Goal: Transaction & Acquisition: Purchase product/service

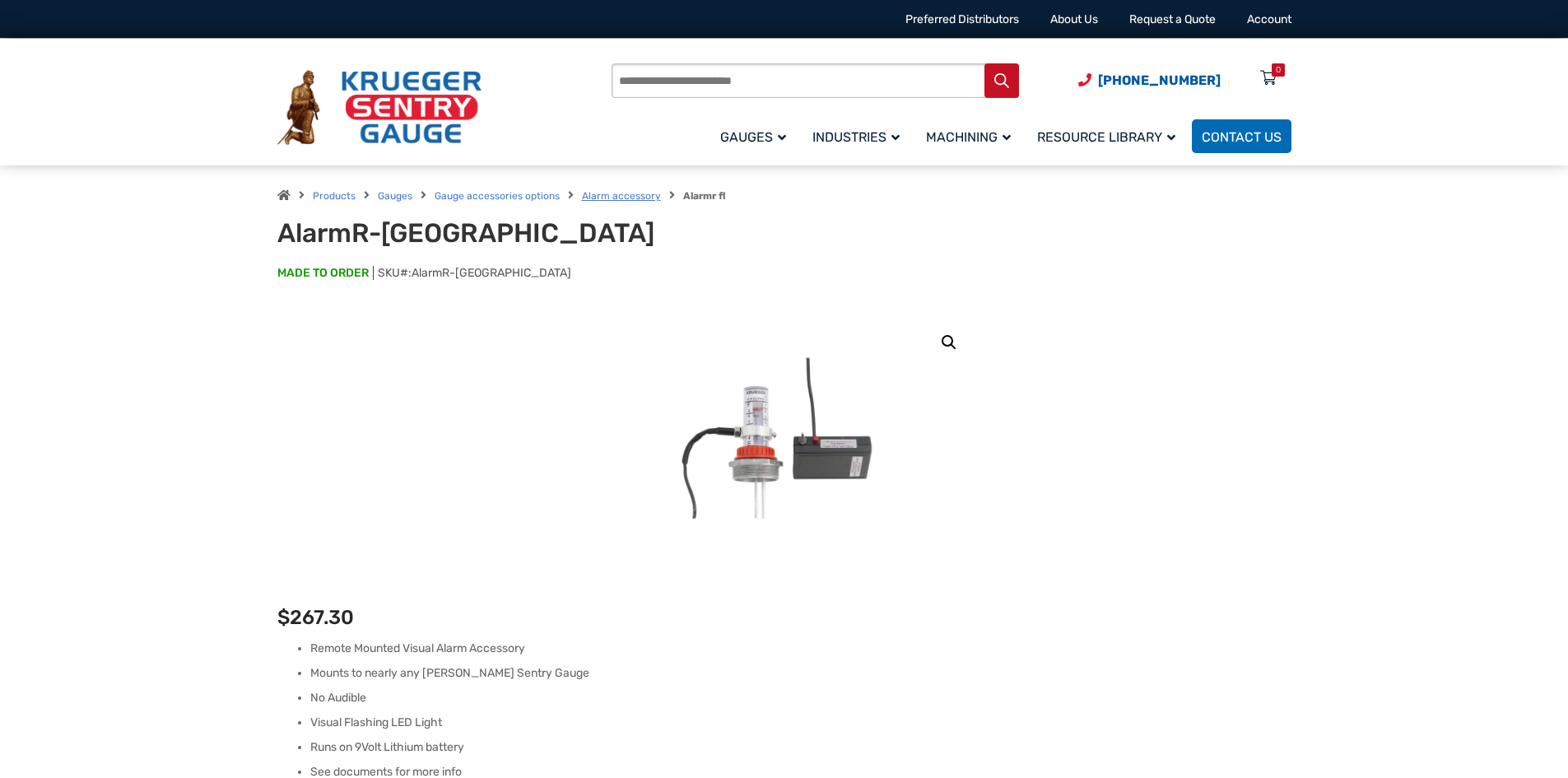
click at [639, 201] on link "Alarm accessory" at bounding box center [621, 196] width 79 height 11
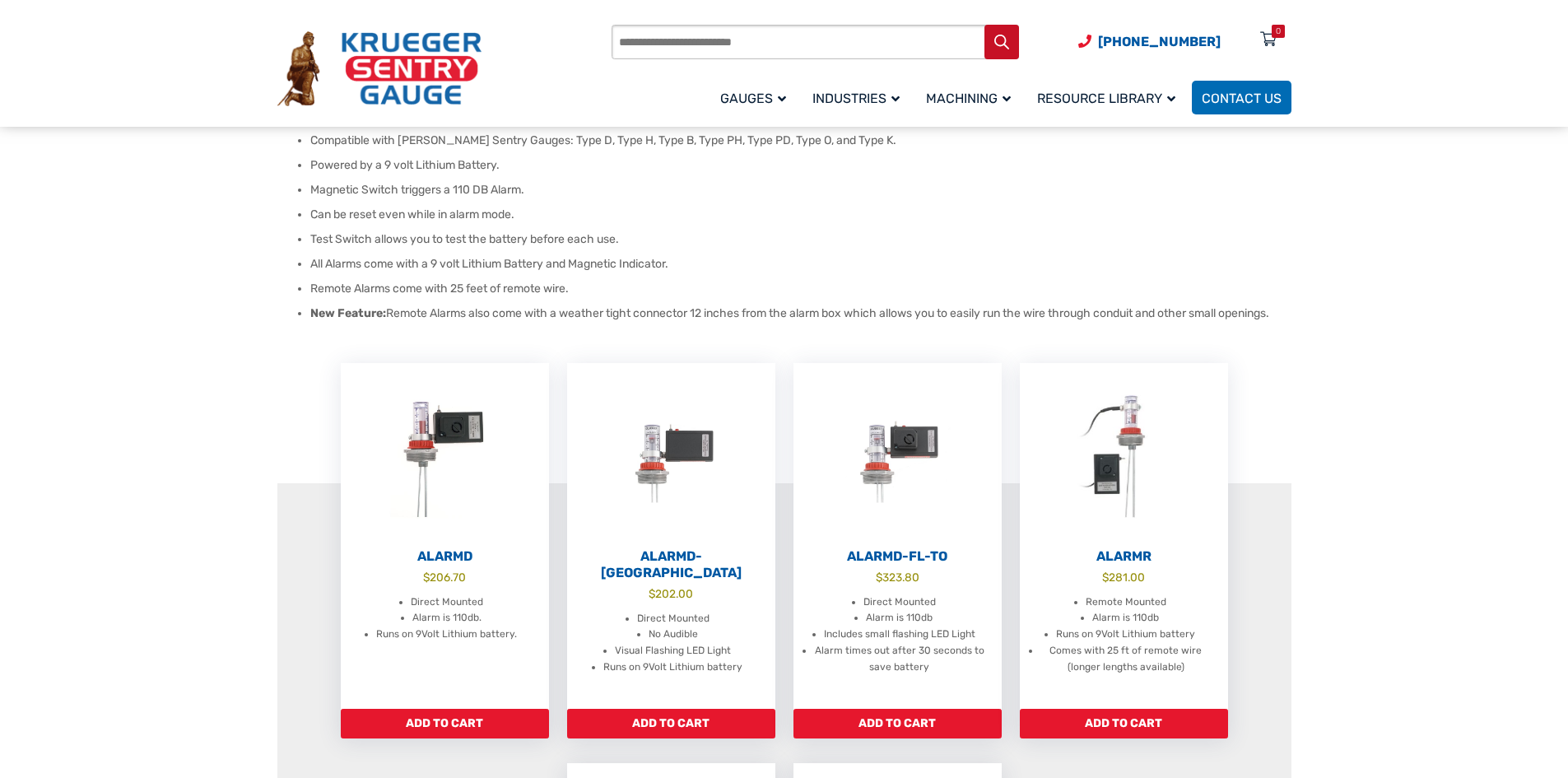
scroll to position [247, 0]
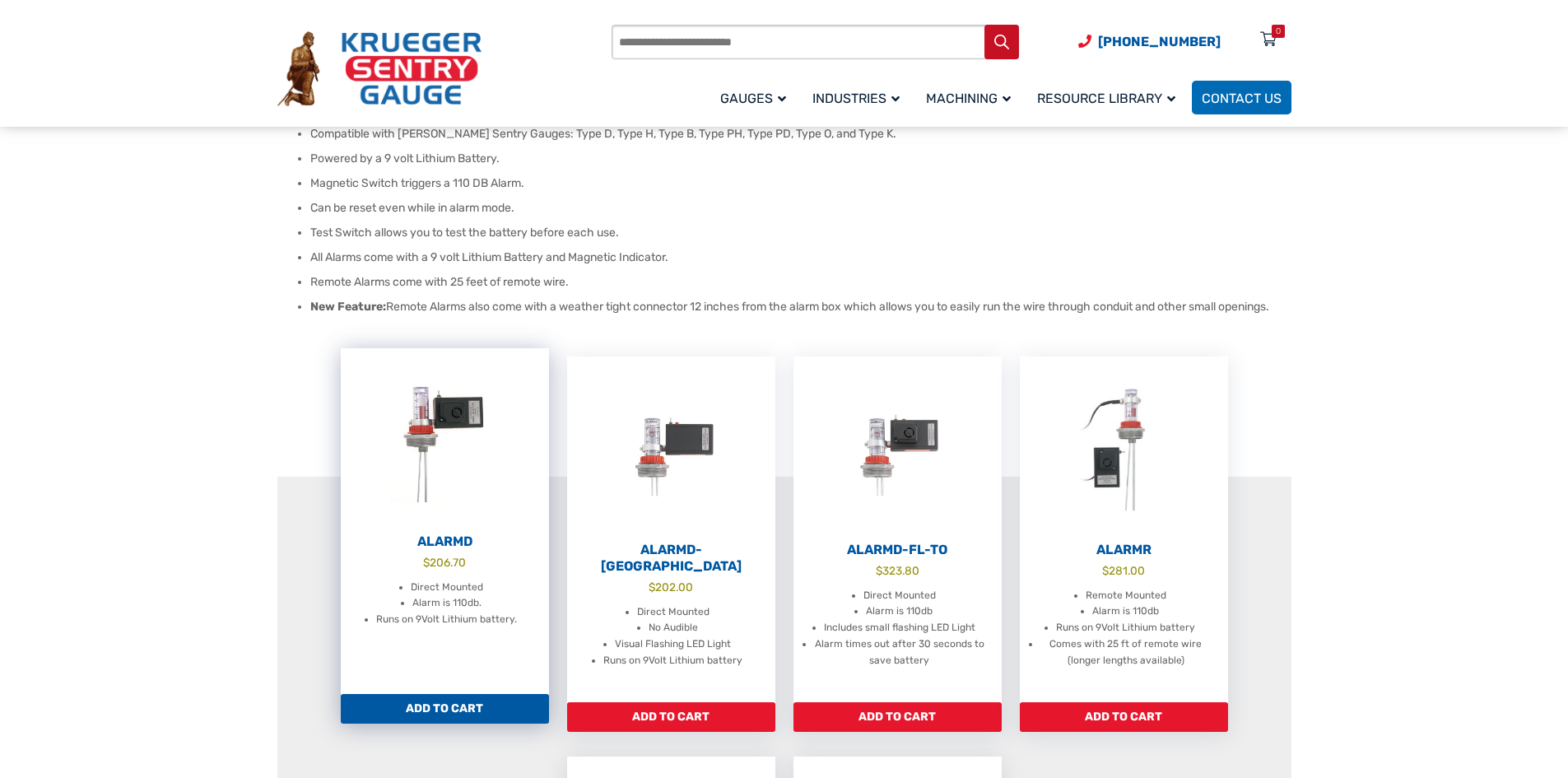
click at [437, 540] on h2 "AlarmD" at bounding box center [444, 542] width 208 height 17
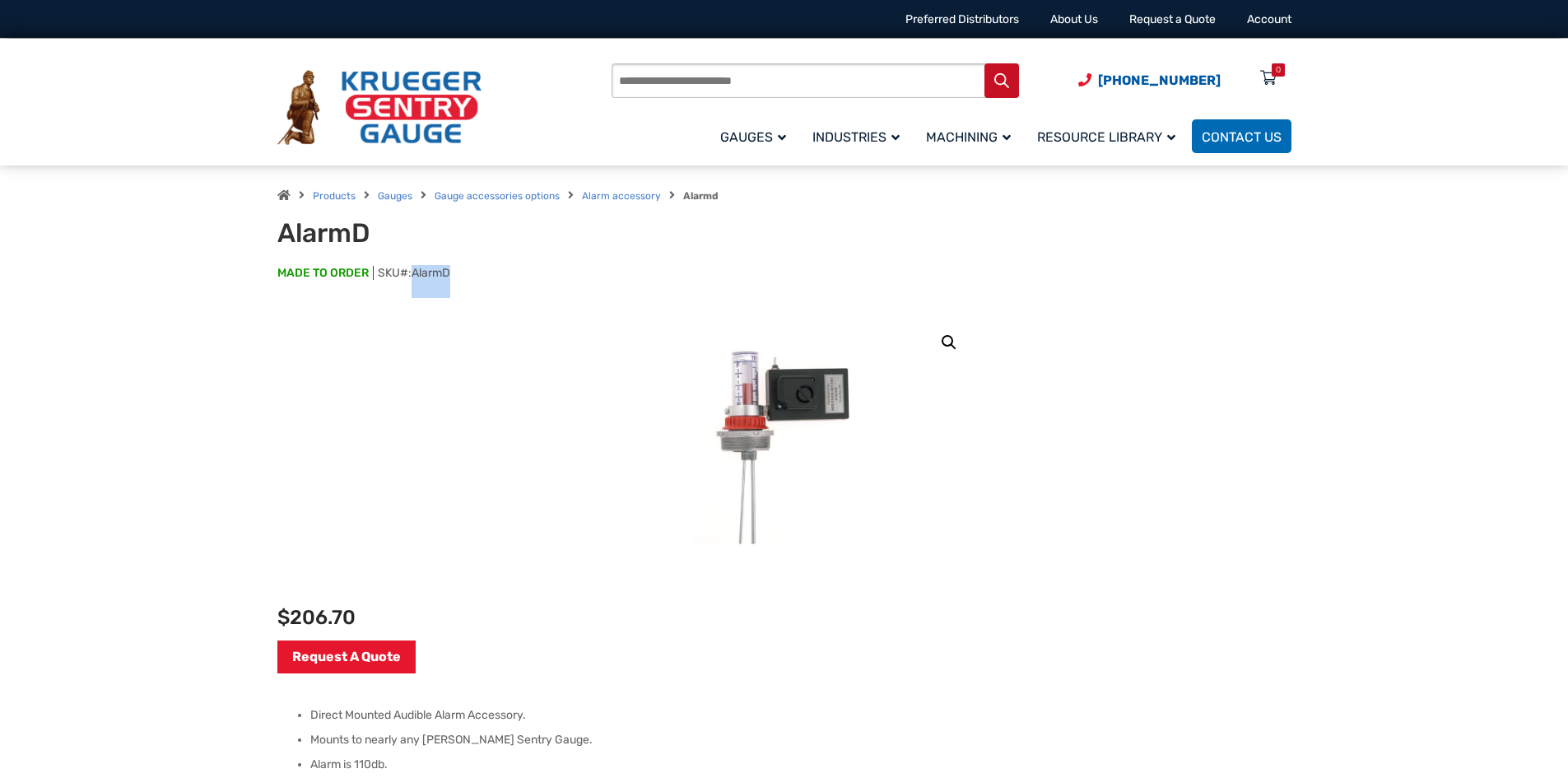
drag, startPoint x: 413, startPoint y: 271, endPoint x: 454, endPoint y: 271, distance: 41.0
click at [454, 271] on p "MADE TO ORDER SKU#: AlarmD" at bounding box center [784, 281] width 1014 height 33
copy span "AlarmD"
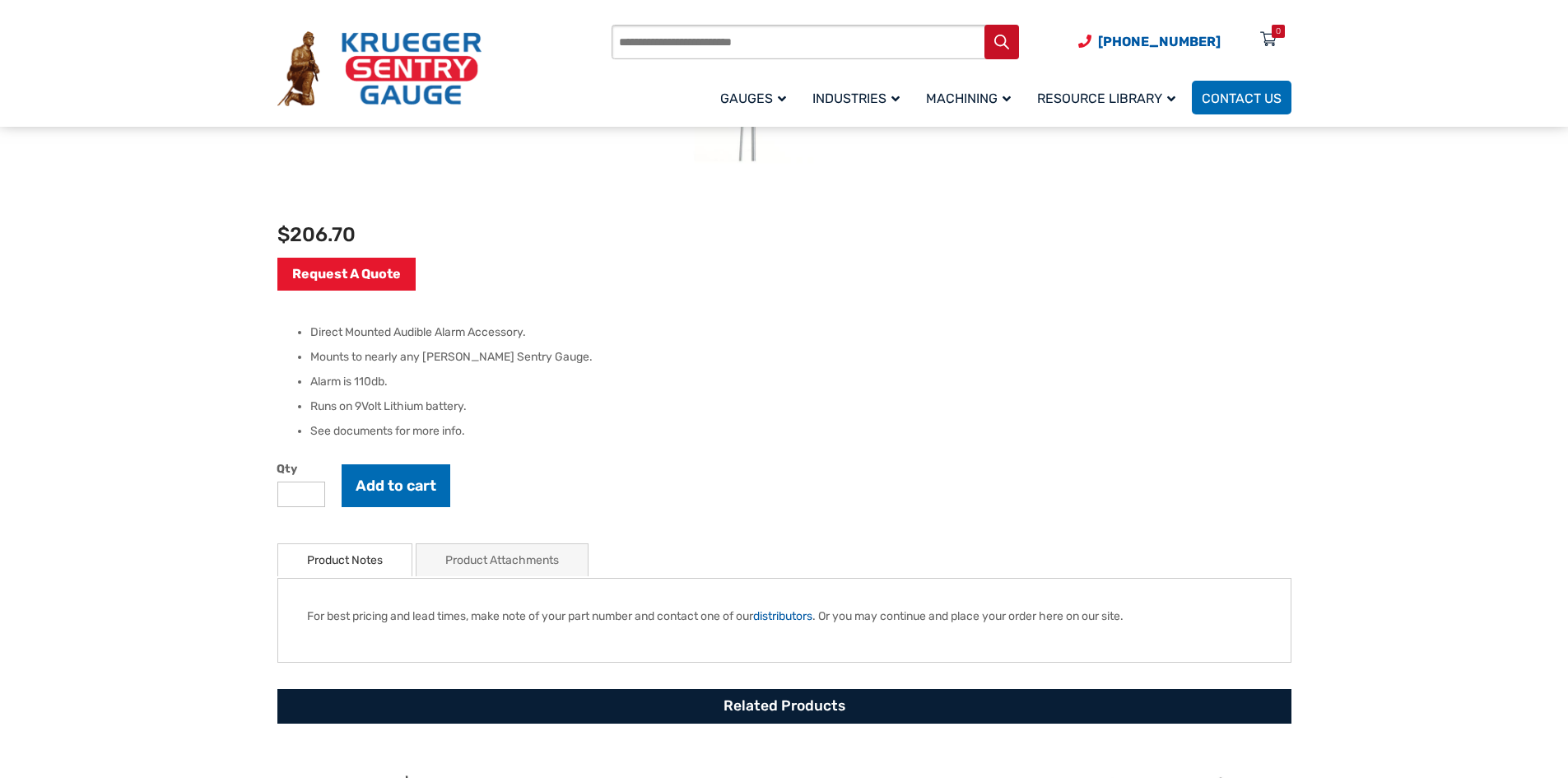
scroll to position [411, 0]
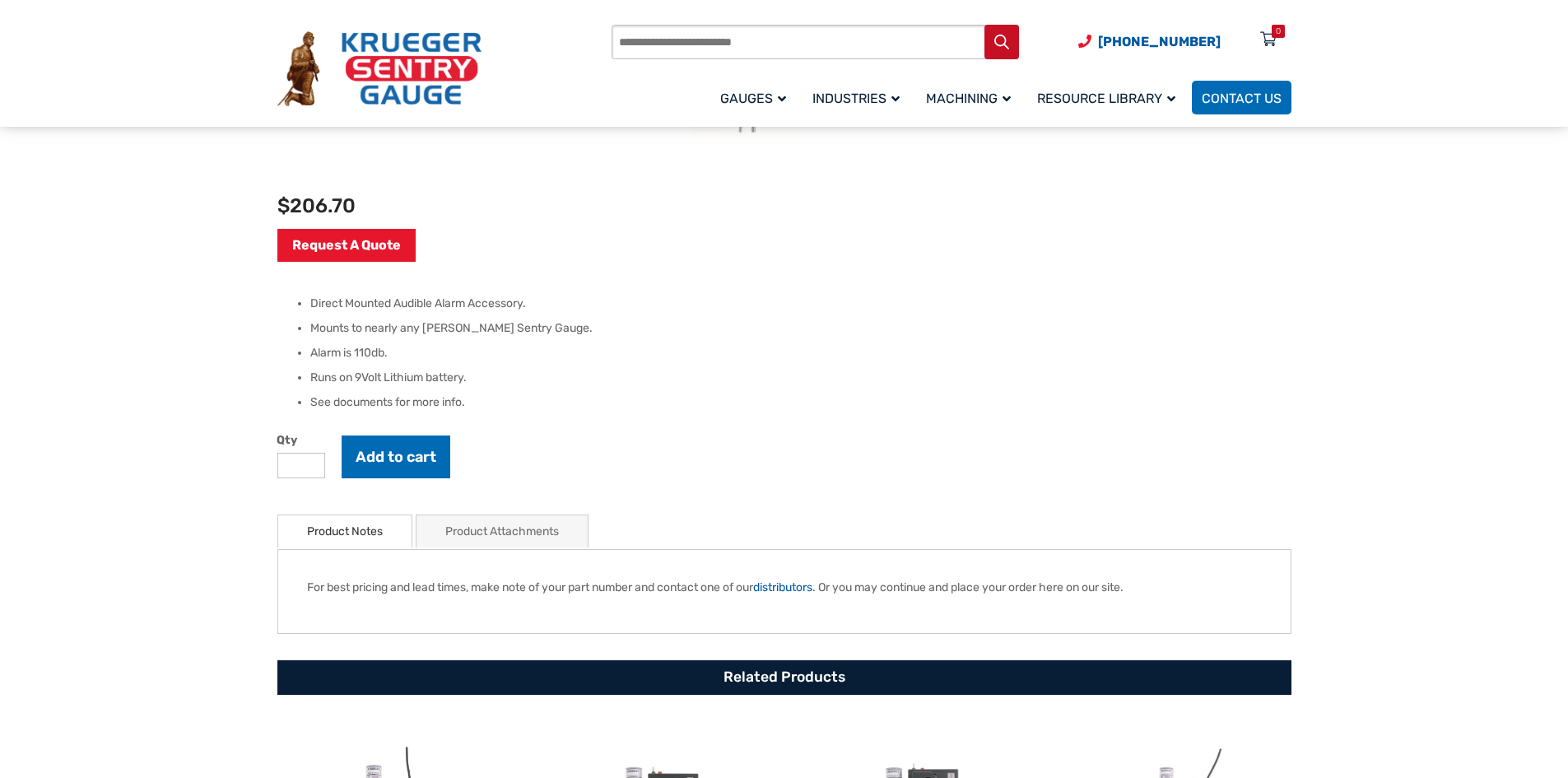
click at [488, 542] on link "Product Attachments" at bounding box center [502, 531] width 114 height 32
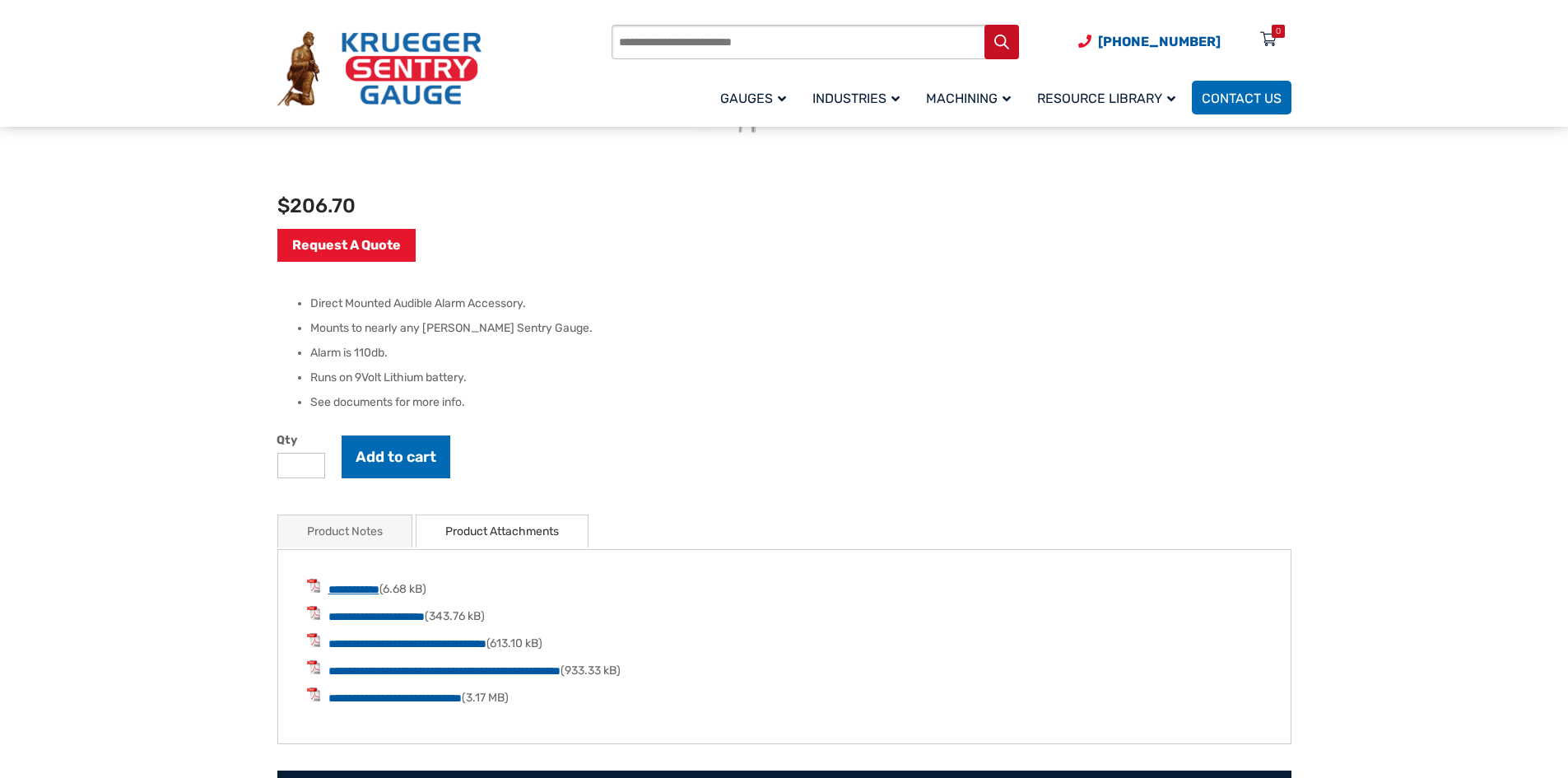
click at [374, 587] on link "**********" at bounding box center [354, 590] width 51 height 11
click at [388, 618] on link "**********" at bounding box center [376, 617] width 96 height 11
click at [487, 642] on link "**********" at bounding box center [407, 644] width 158 height 11
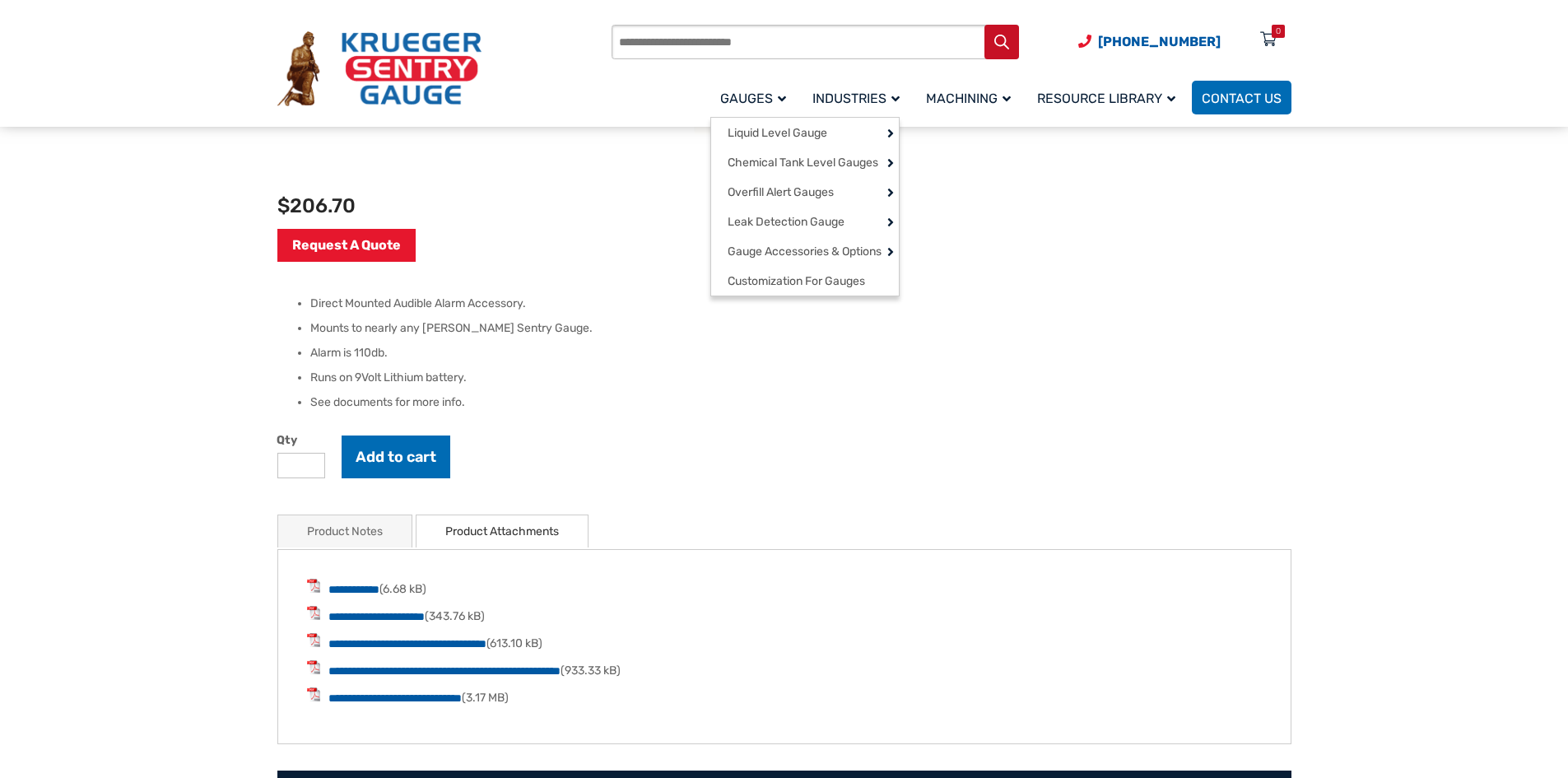
click at [758, 96] on span "Gauges" at bounding box center [753, 98] width 66 height 16
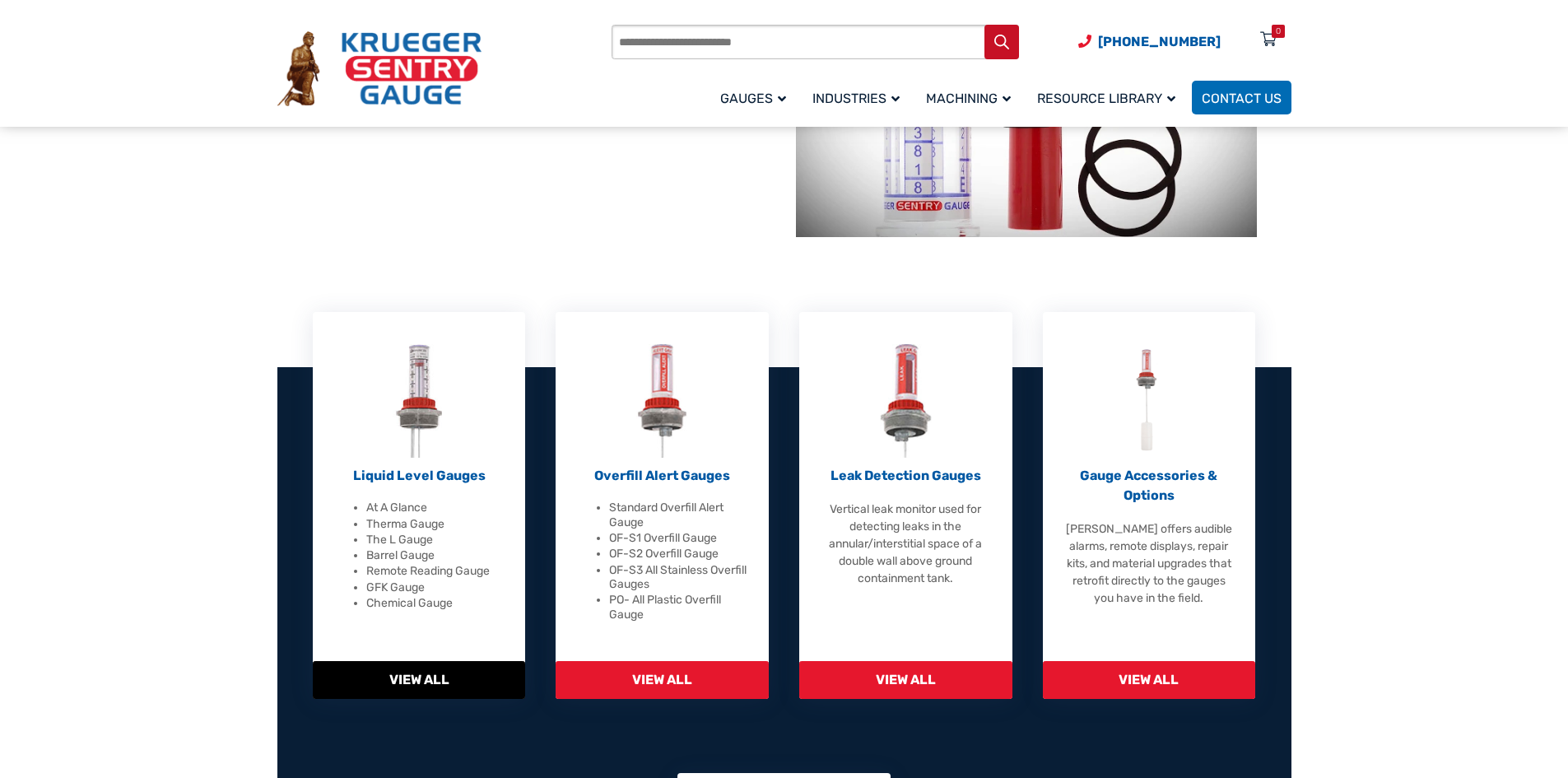
scroll to position [329, 0]
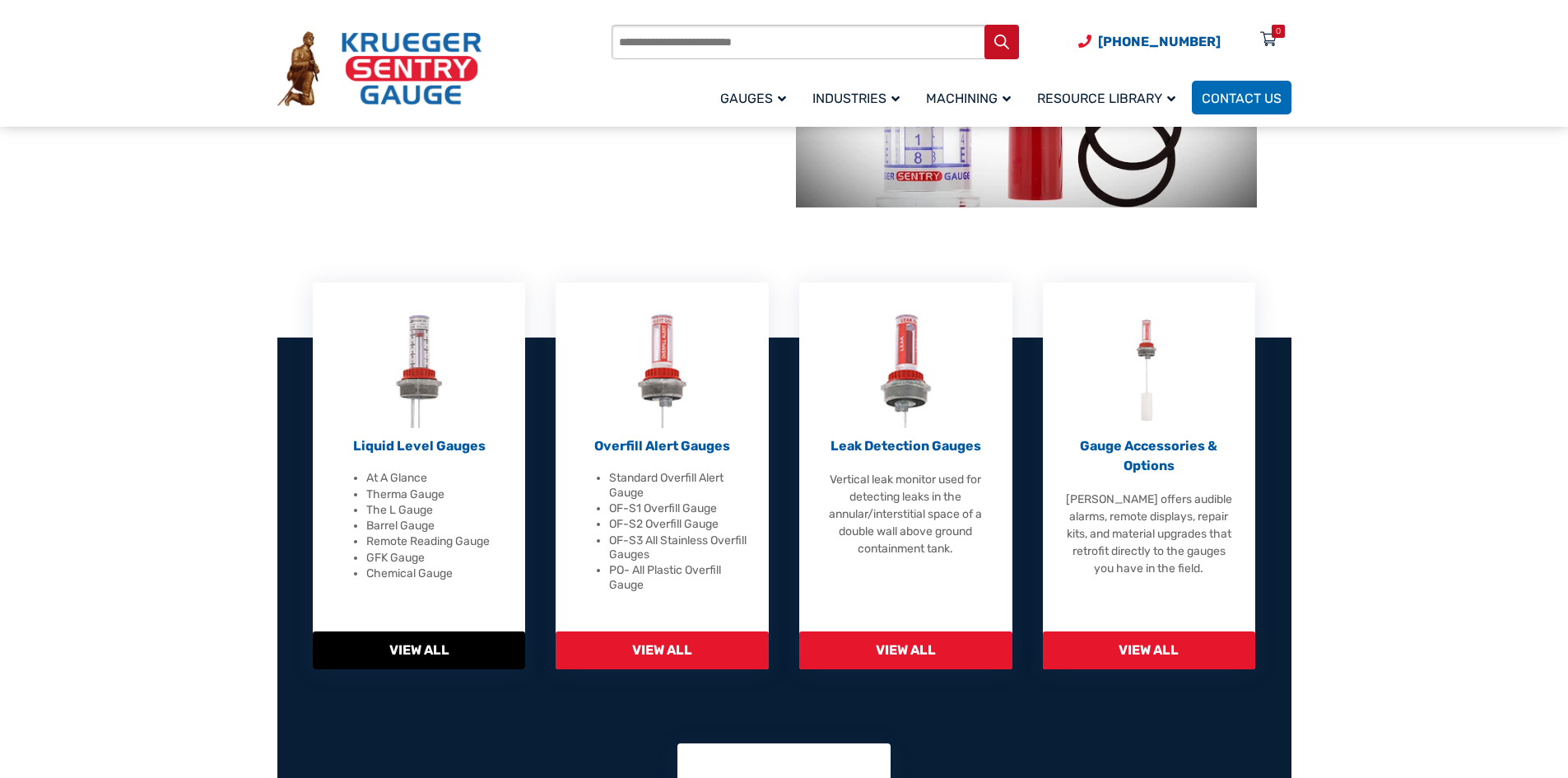
click at [438, 441] on p "Liquid Level Gauges" at bounding box center [419, 446] width 172 height 20
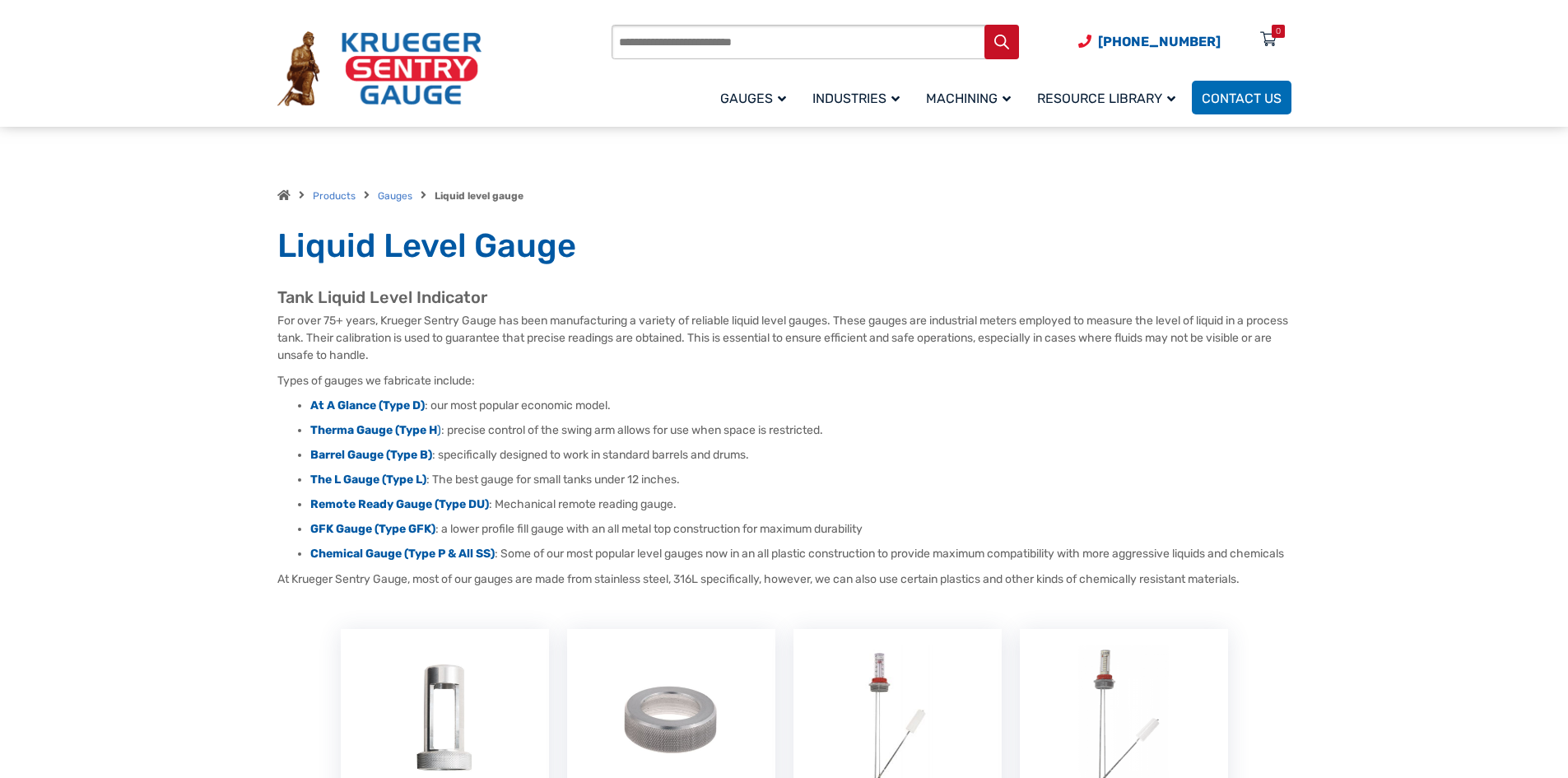
scroll to position [82, 0]
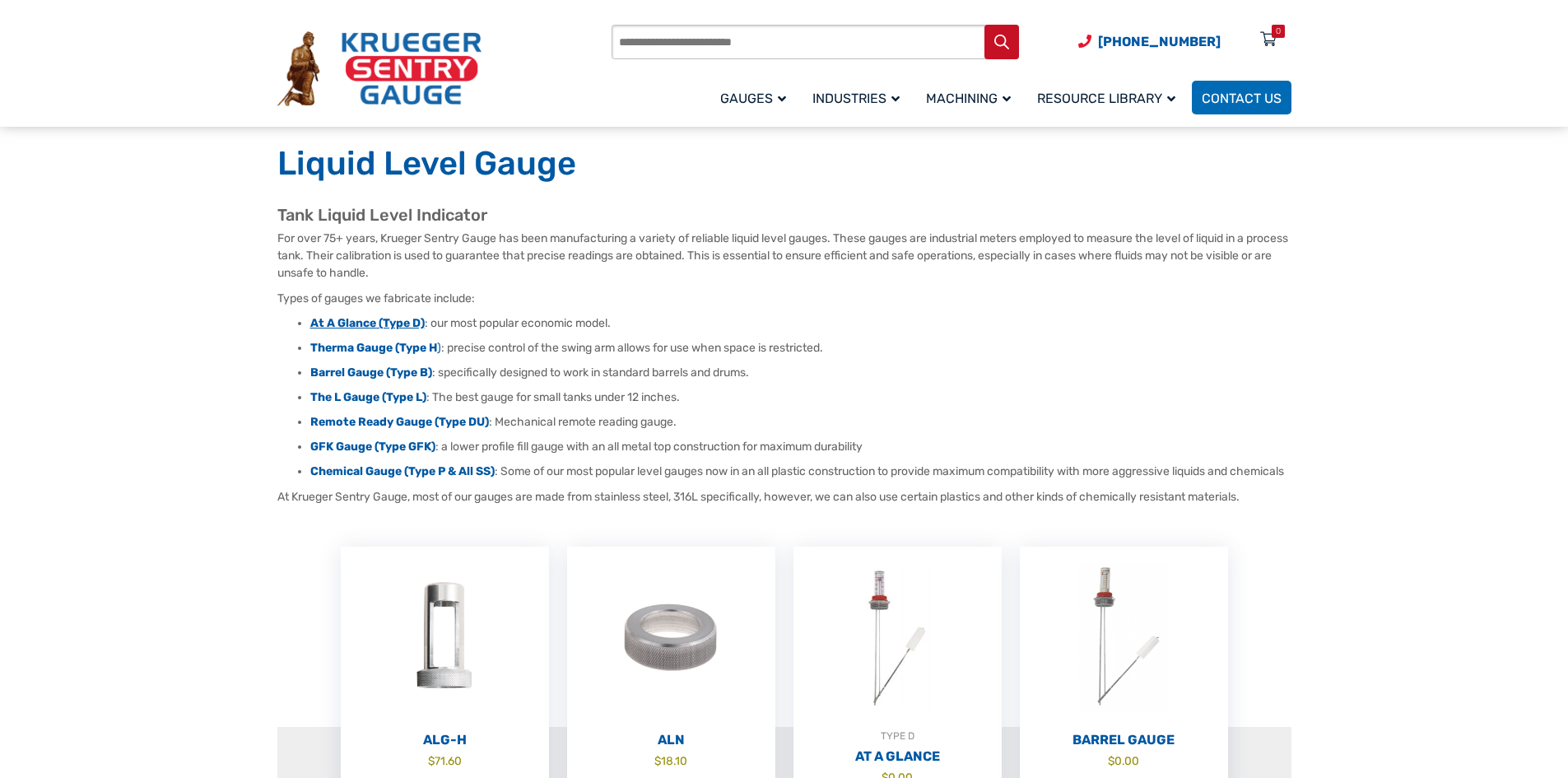
click at [361, 323] on strong "At A Glance (Type D)" at bounding box center [368, 323] width 115 height 14
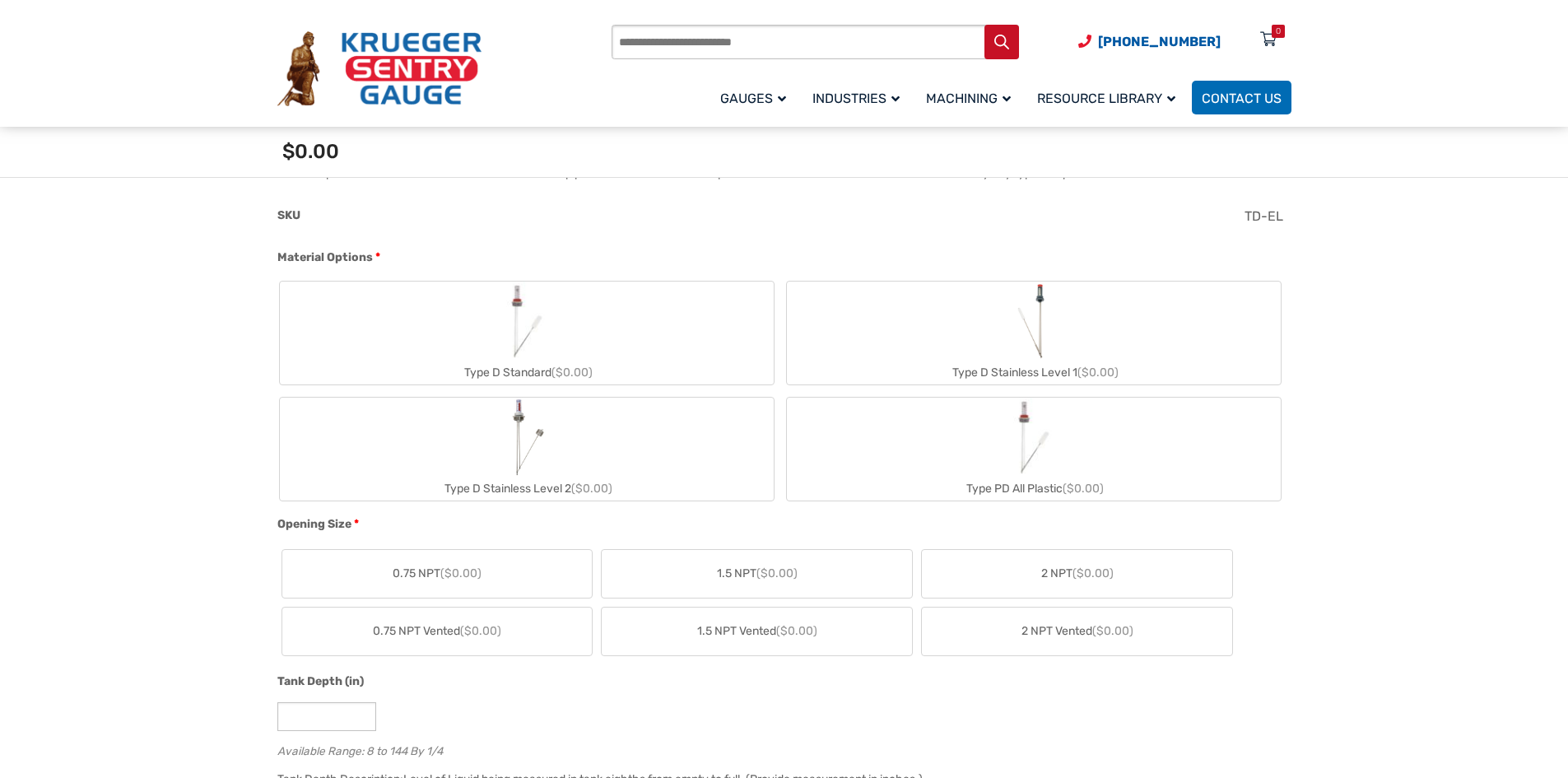
scroll to position [577, 0]
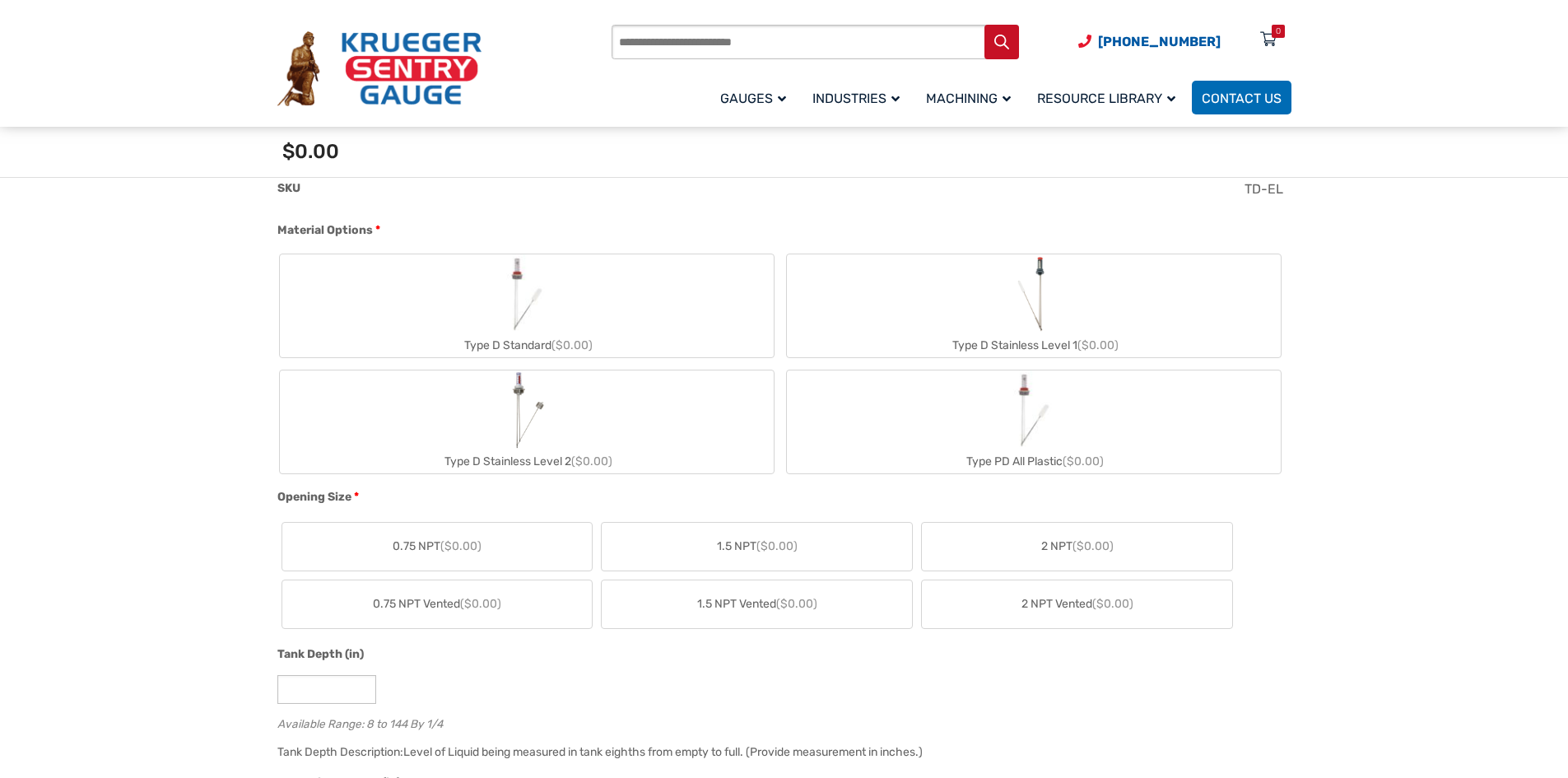
click at [976, 326] on label "Type D Stainless Level 1 ($0.00)" at bounding box center [1034, 306] width 494 height 103
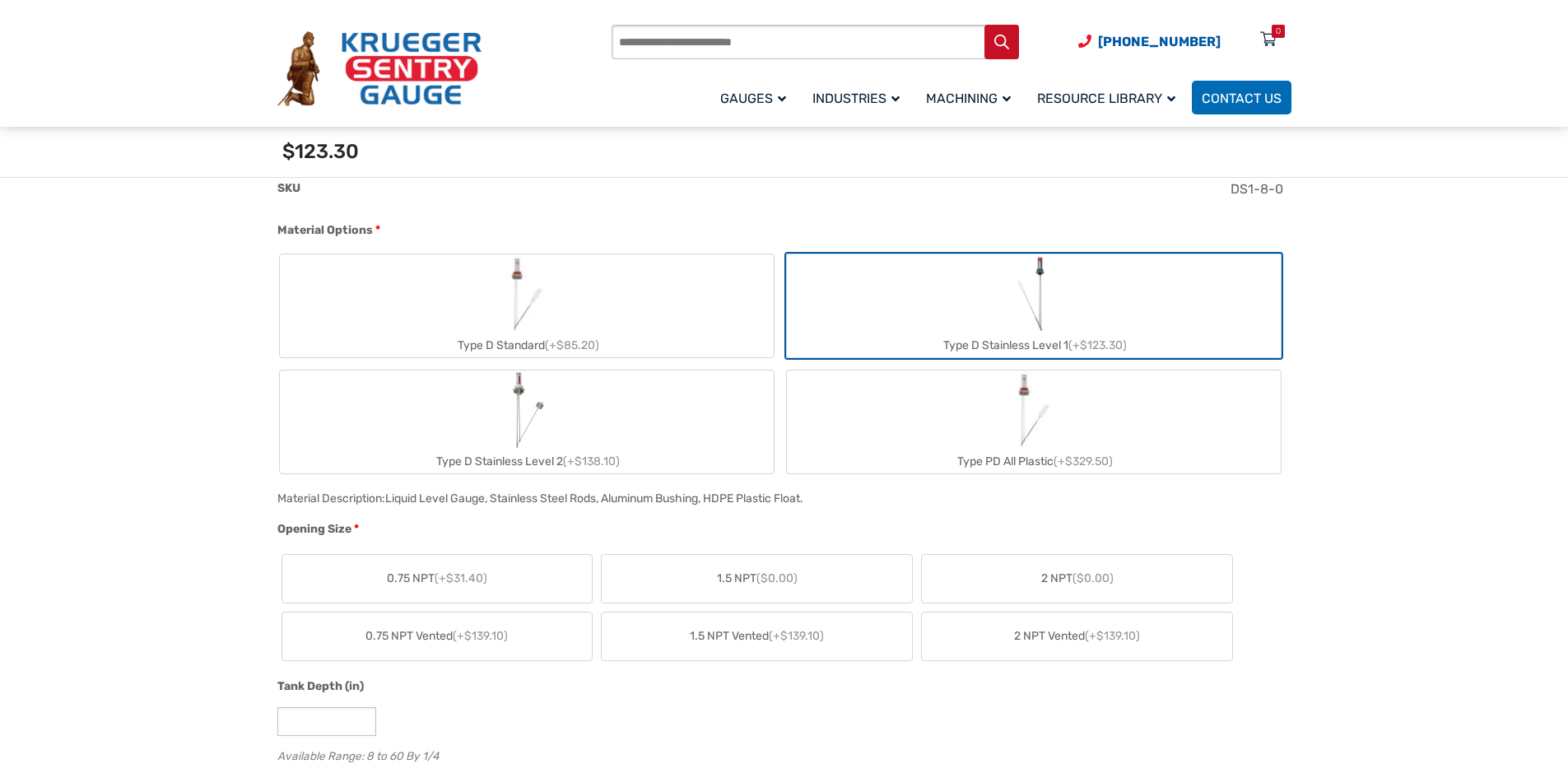
click at [1055, 573] on span "2 NPT ($0.00)" at bounding box center [1077, 578] width 73 height 18
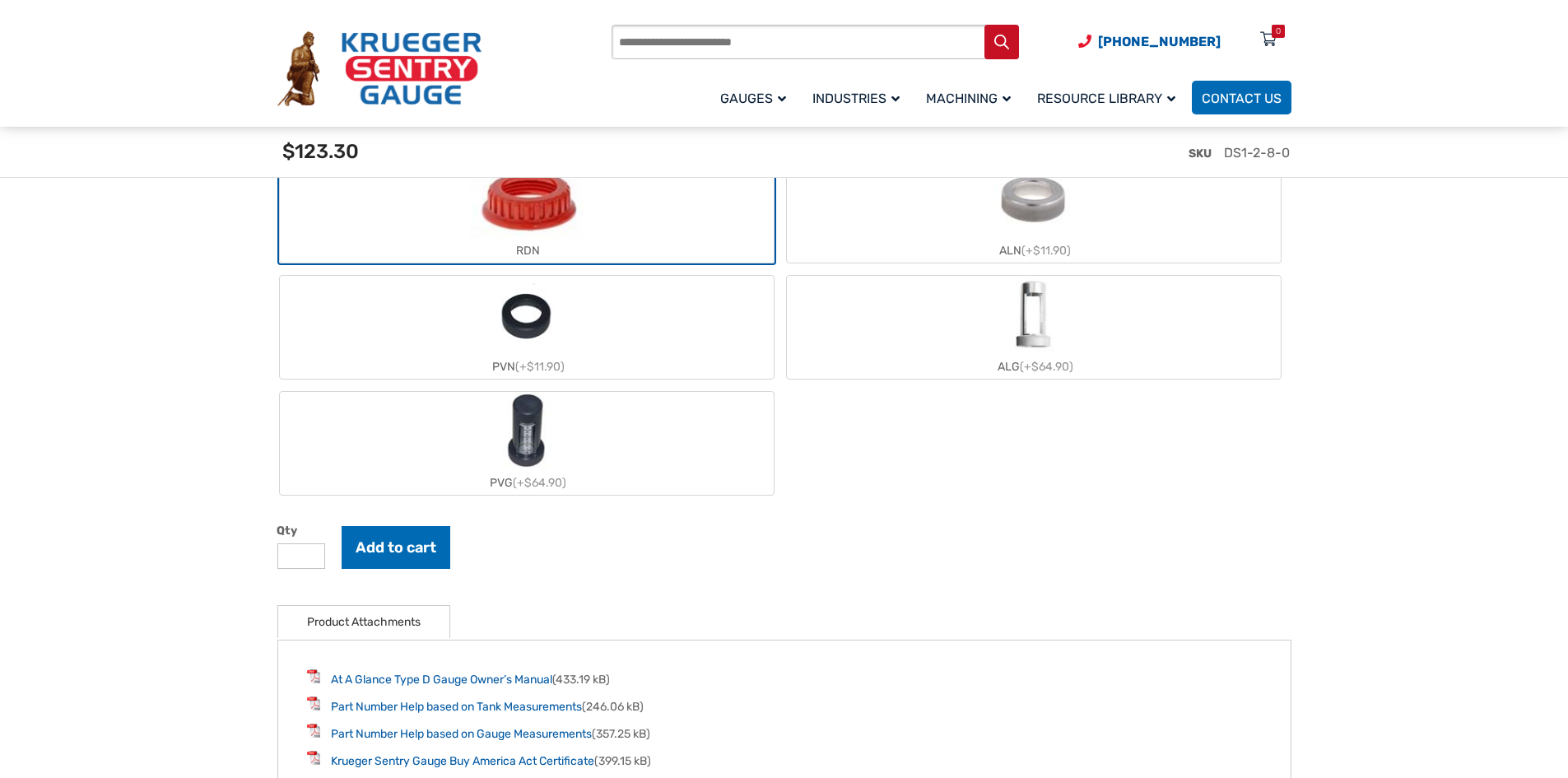
scroll to position [1812, 0]
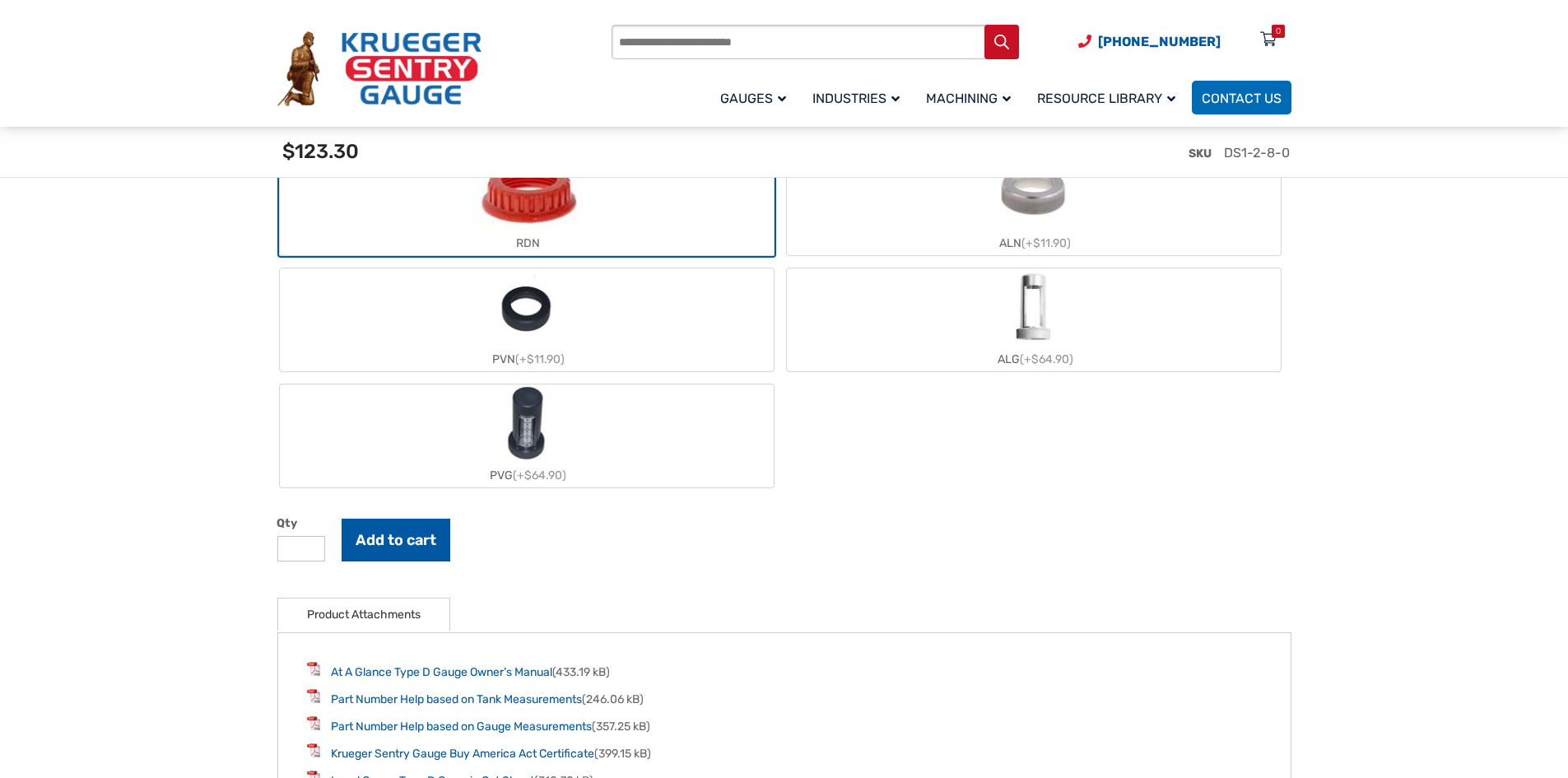
click at [404, 541] on button "Add to cart" at bounding box center [395, 540] width 108 height 43
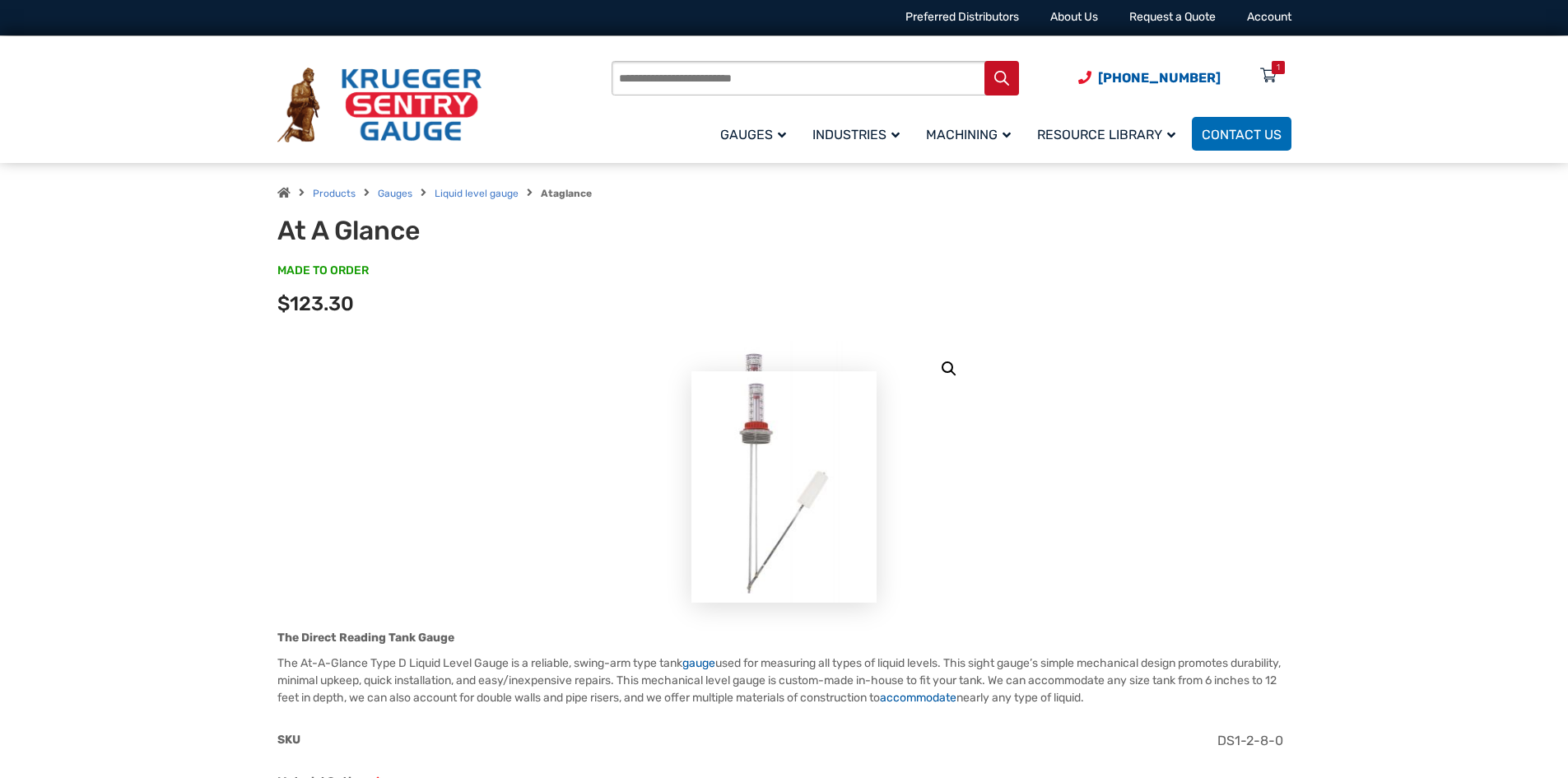
scroll to position [0, 0]
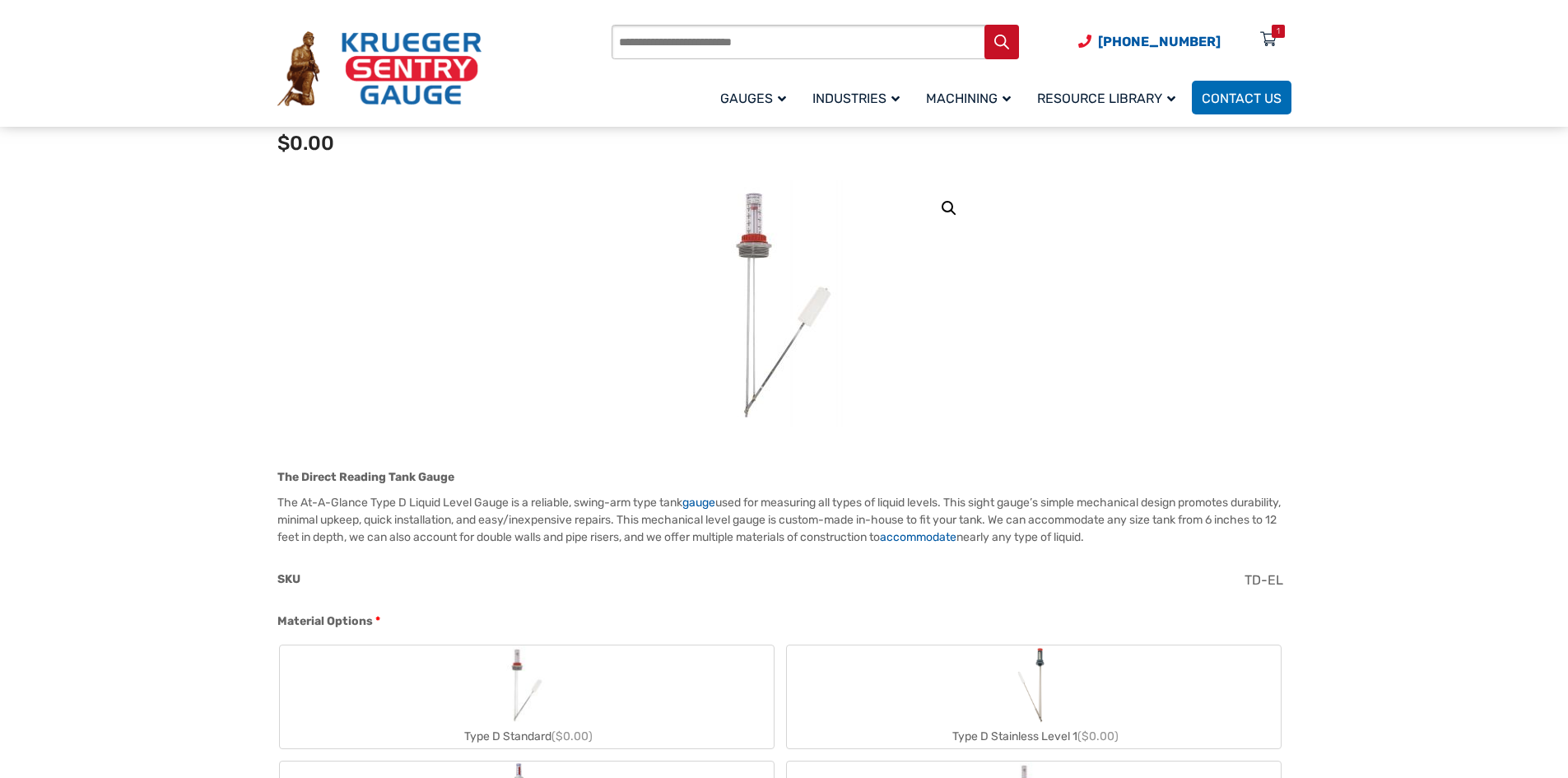
scroll to position [165, 0]
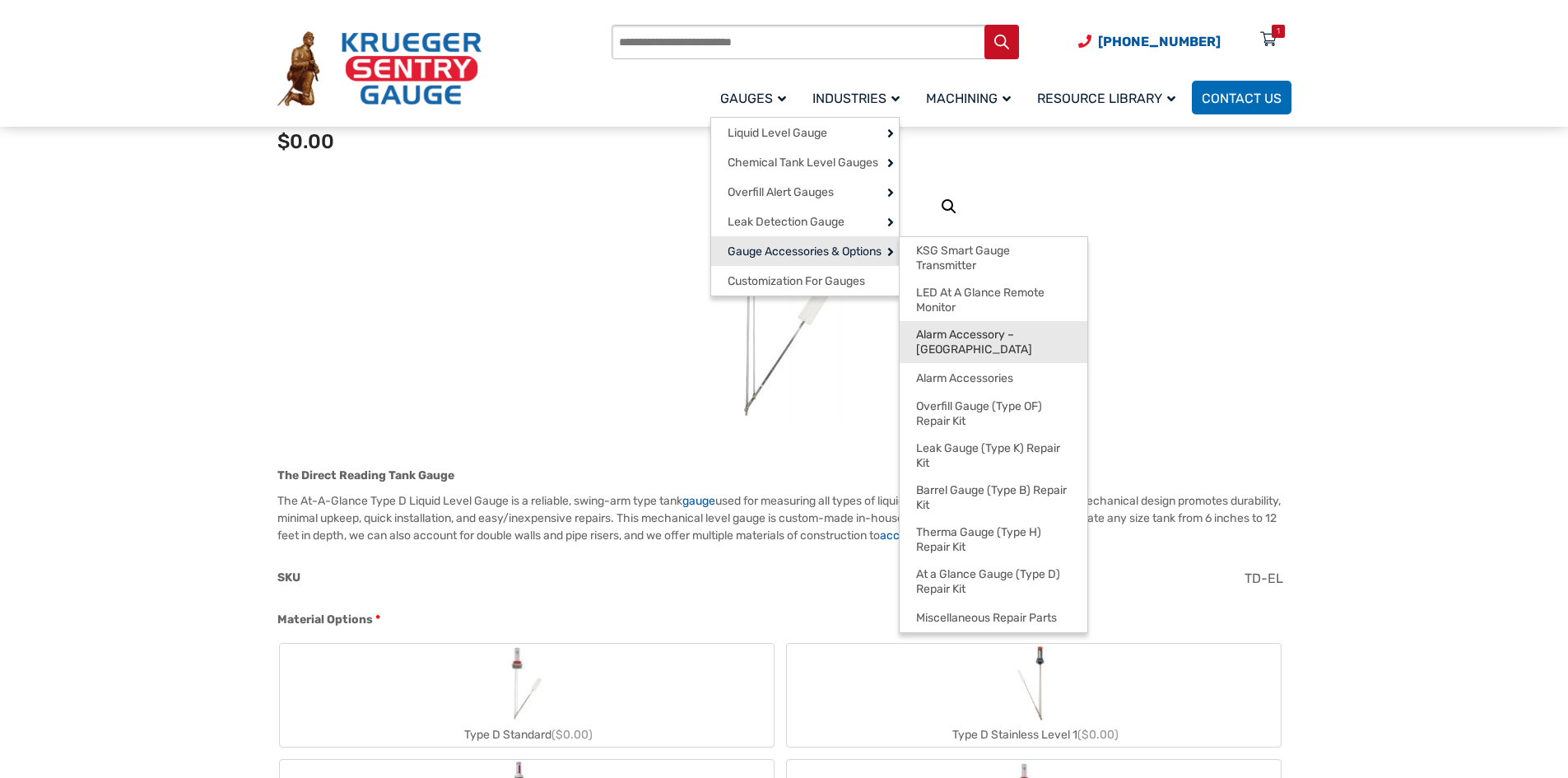
click at [977, 337] on span "Alarm Accessory – [GEOGRAPHIC_DATA]" at bounding box center [993, 341] width 155 height 29
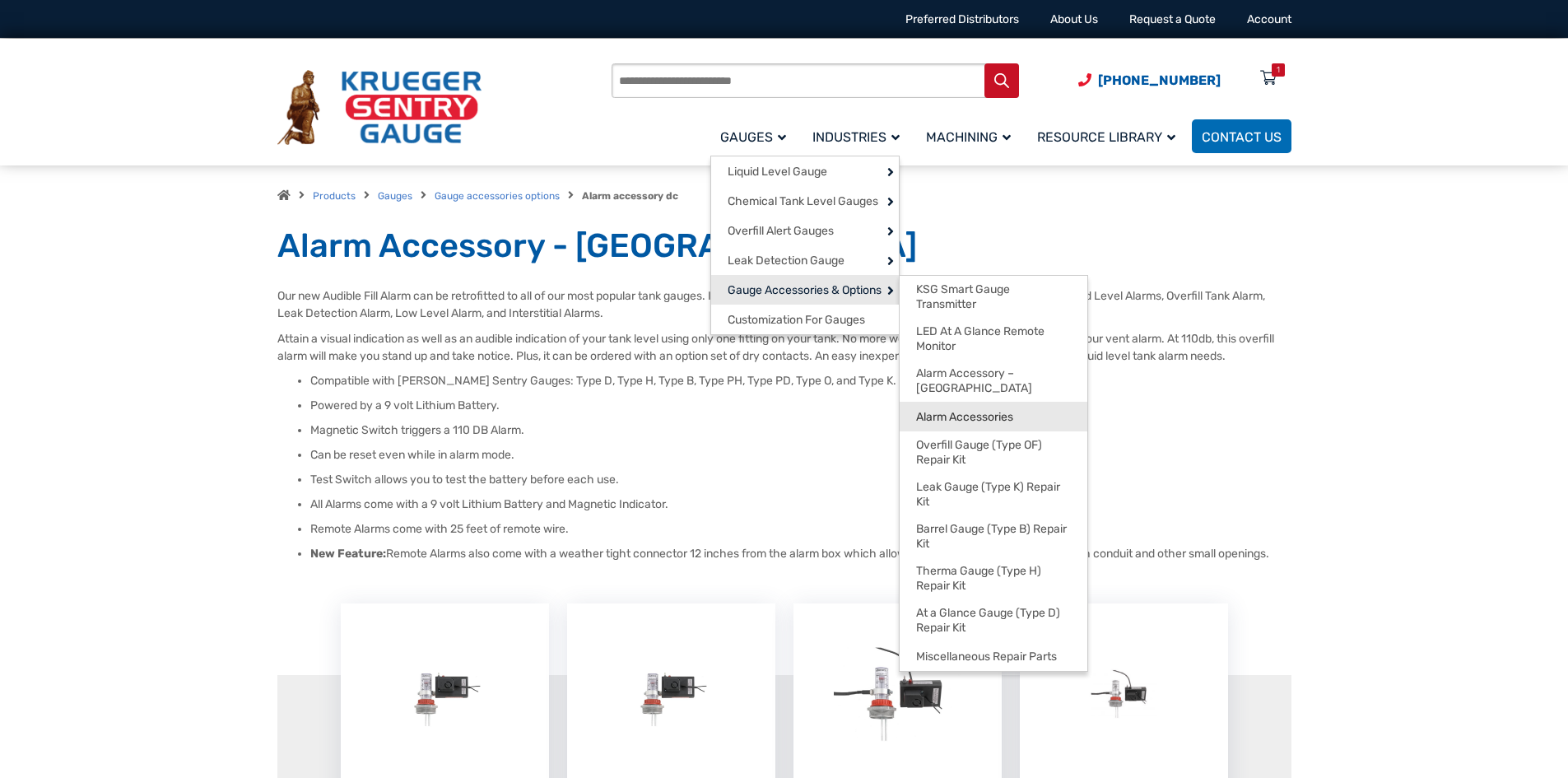
click at [945, 410] on span "Alarm Accessories" at bounding box center [964, 417] width 97 height 15
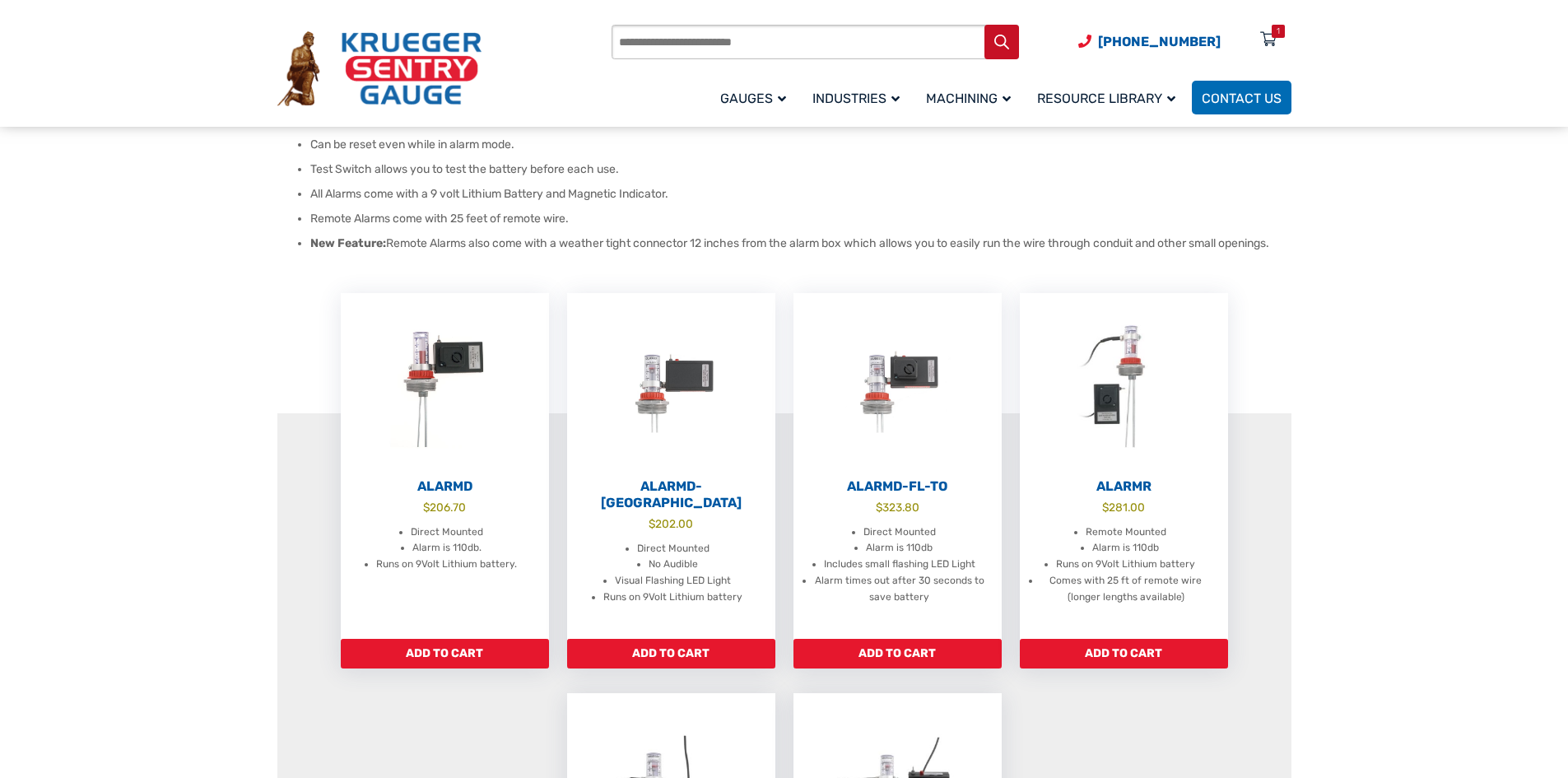
scroll to position [329, 0]
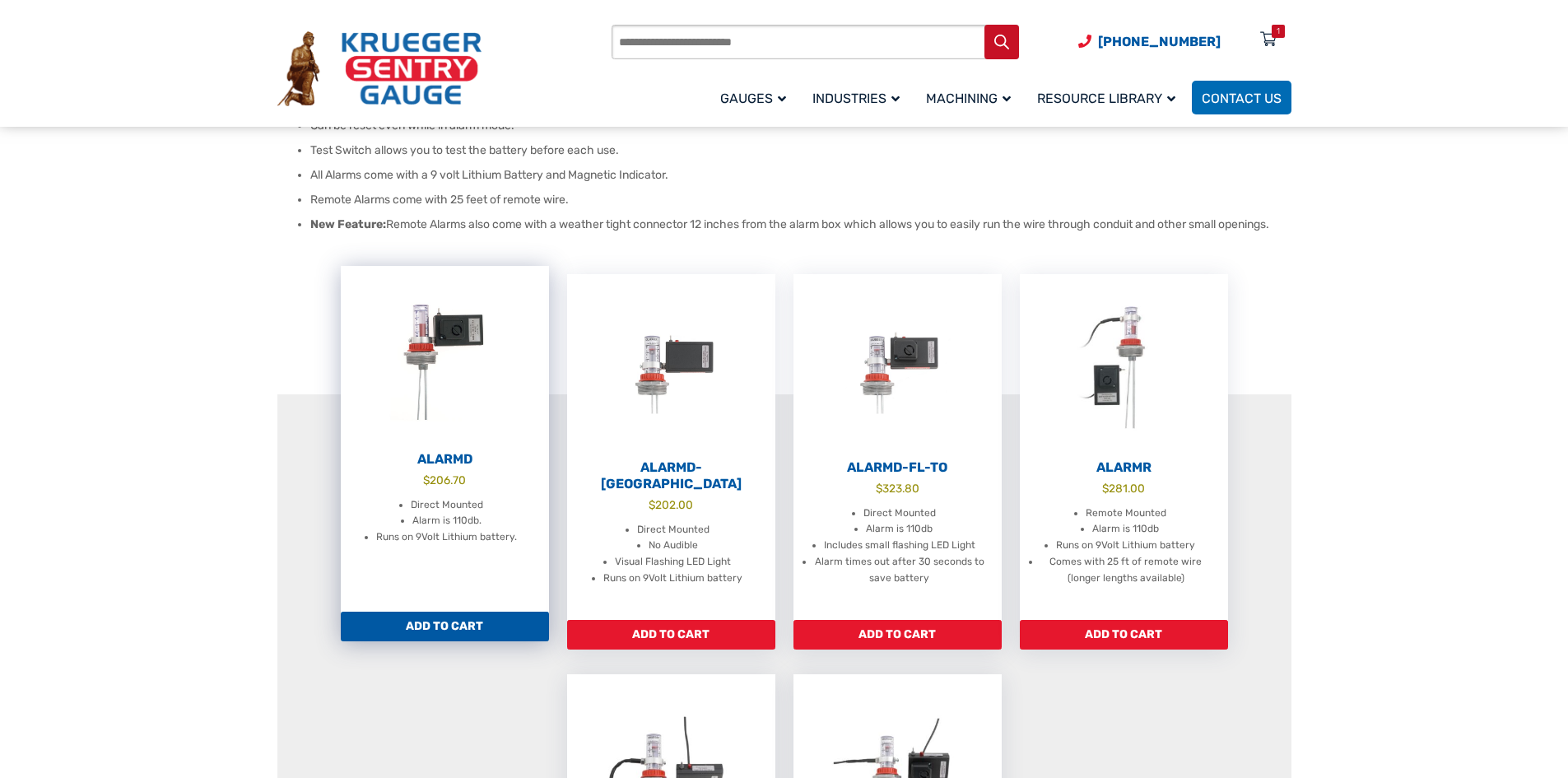
click at [439, 454] on h2 "AlarmD" at bounding box center [444, 460] width 208 height 17
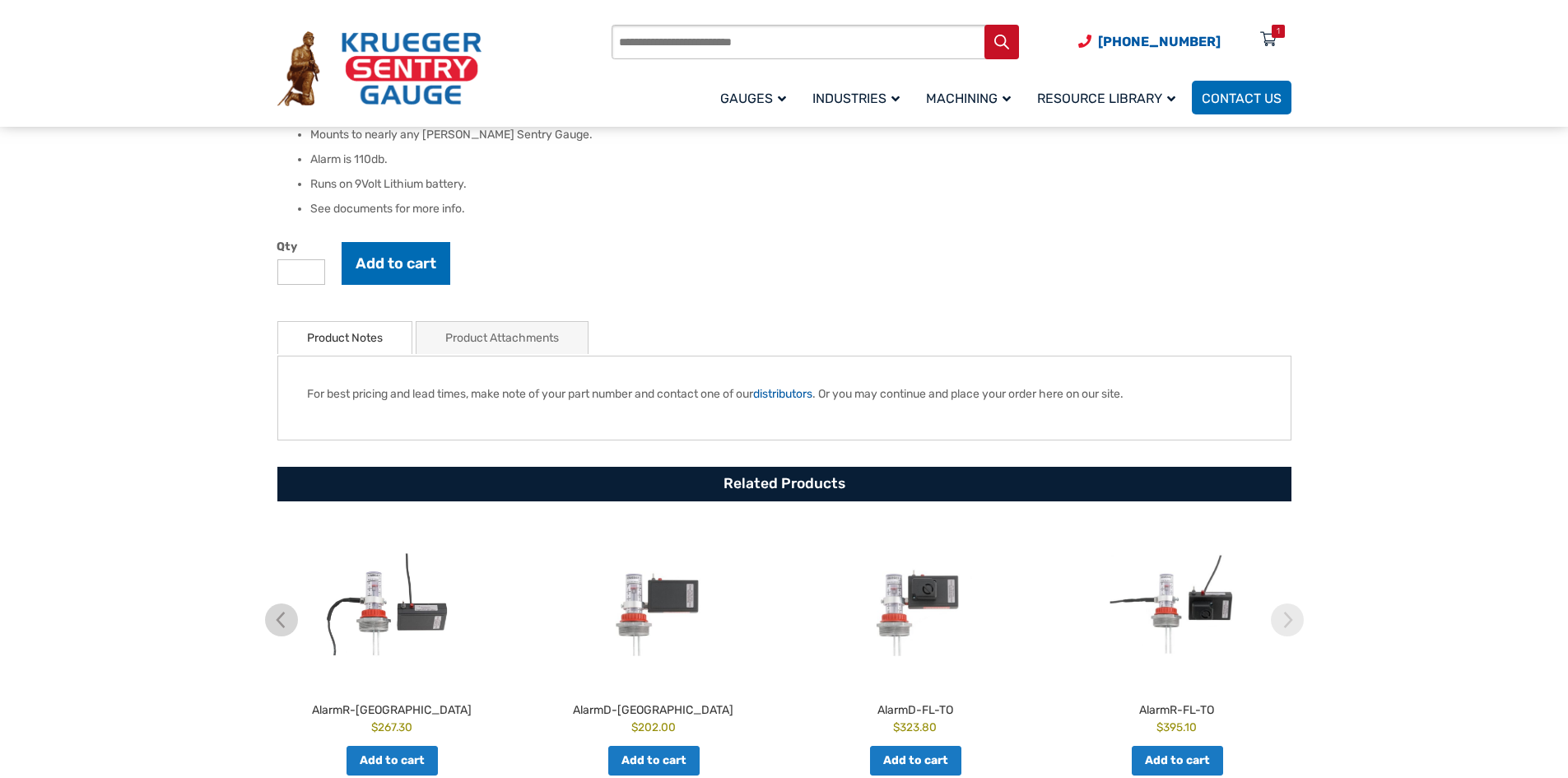
scroll to position [577, 0]
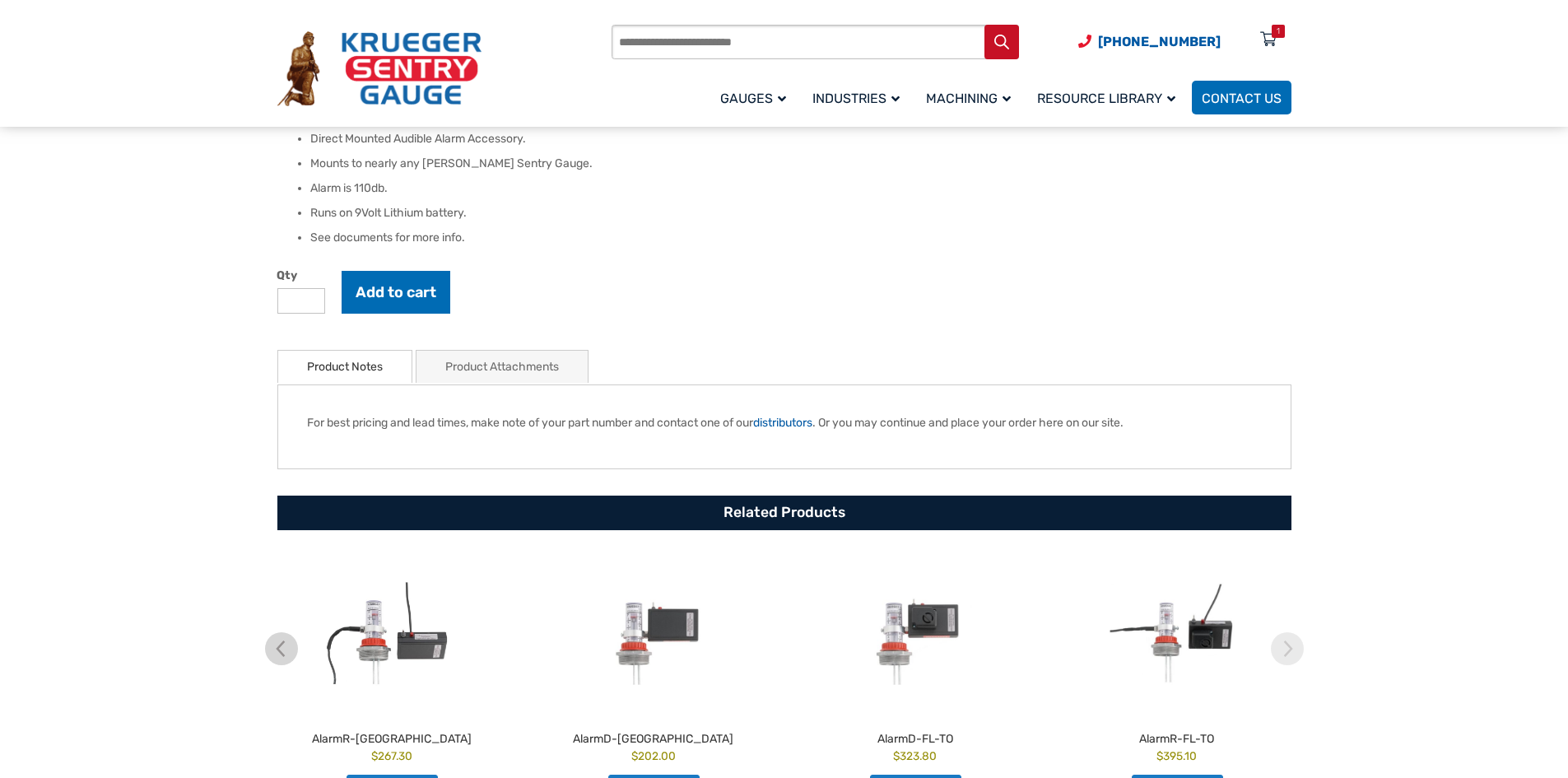
click at [505, 365] on link "Product Attachments" at bounding box center [502, 367] width 114 height 32
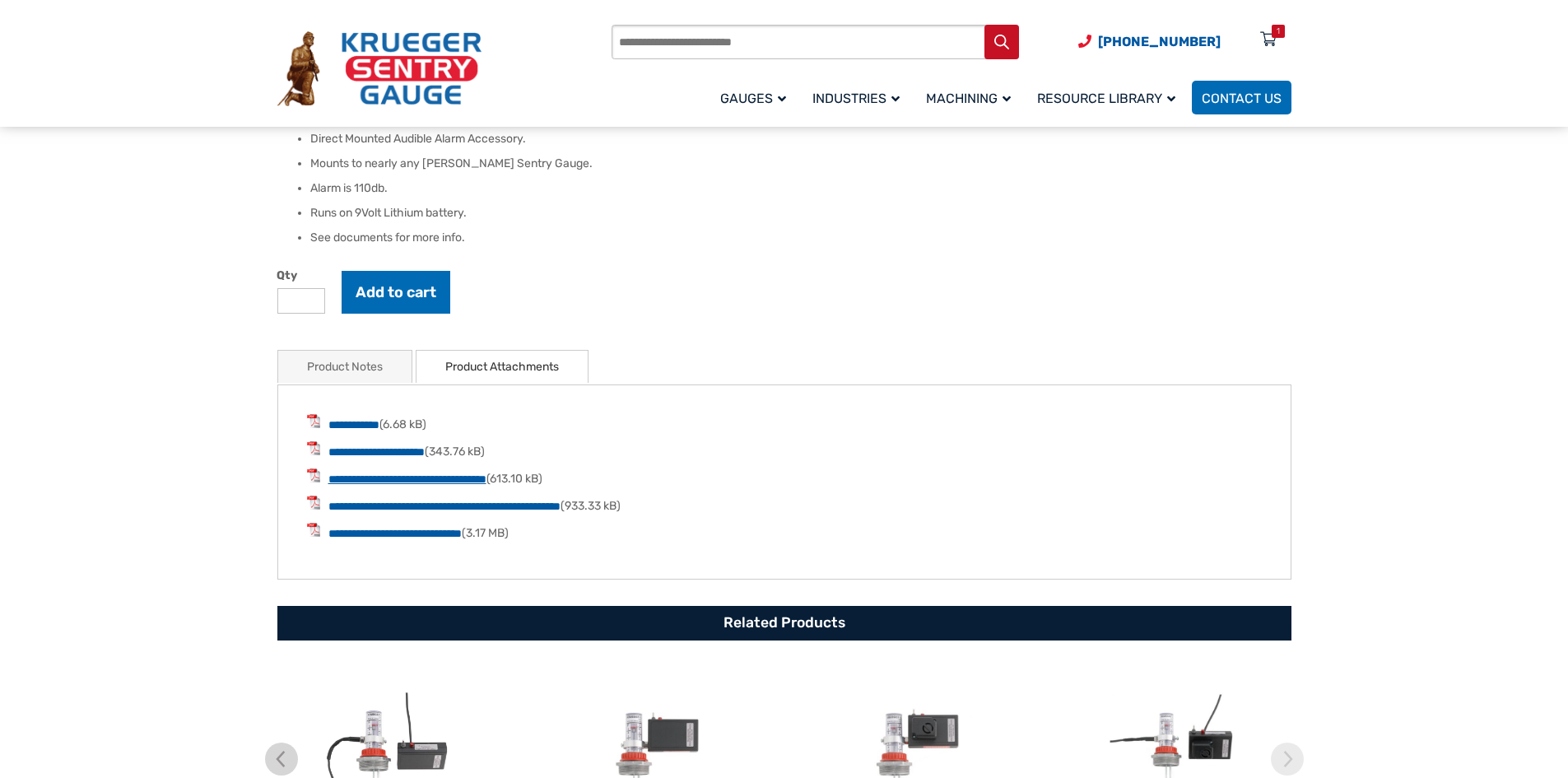
click at [457, 480] on link "**********" at bounding box center [407, 479] width 158 height 11
